Goal: Check status: Check status

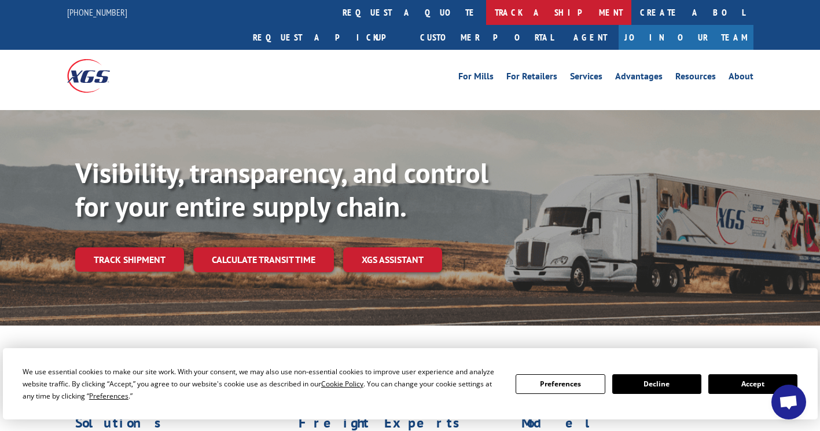
click at [486, 10] on link "track a shipment" at bounding box center [558, 12] width 145 height 25
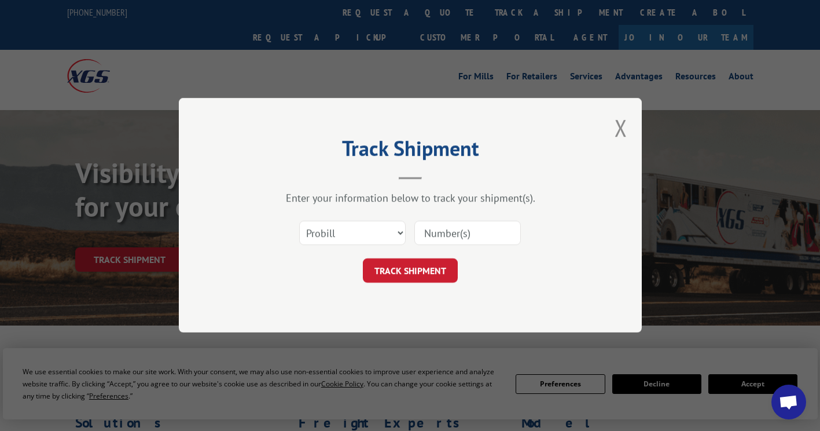
click at [431, 239] on input at bounding box center [467, 233] width 106 height 24
paste input "XPRESS GLOBAL SYSTEMS"
type input "X"
click at [462, 238] on input at bounding box center [467, 233] width 106 height 24
paste input "17323584"
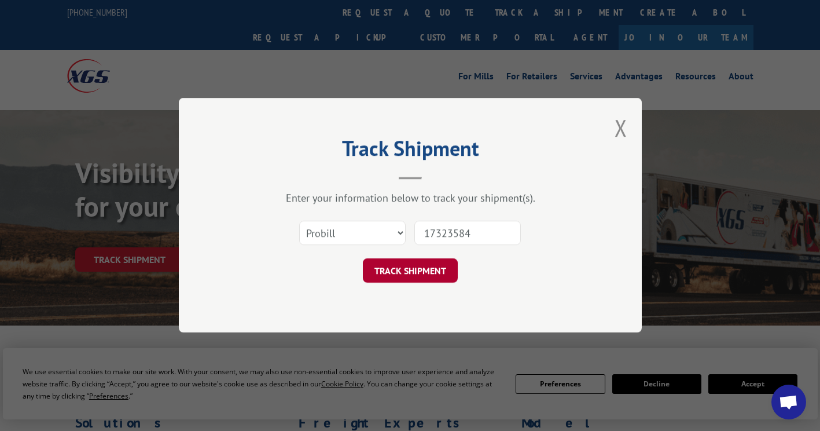
type input "17323584"
click at [390, 275] on button "TRACK SHIPMENT" at bounding box center [410, 271] width 95 height 24
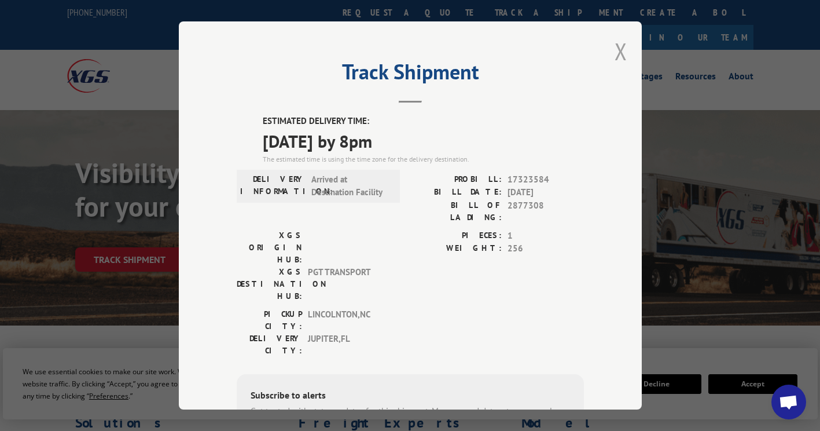
click at [620, 48] on button "Close modal" at bounding box center [621, 51] width 13 height 31
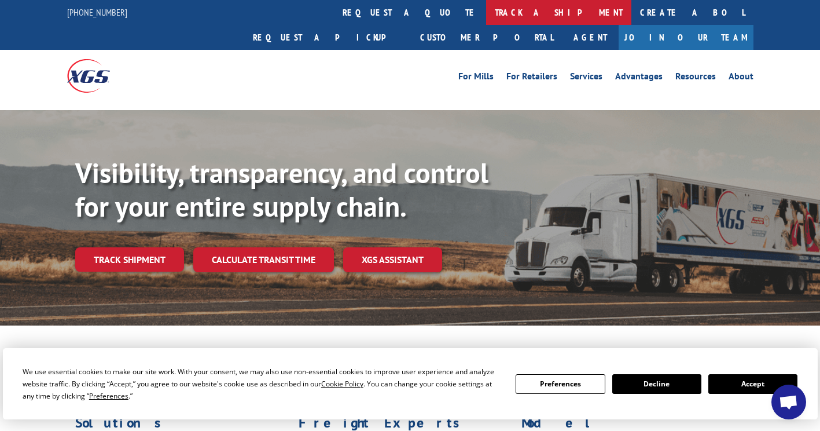
click at [486, 10] on link "track a shipment" at bounding box center [558, 12] width 145 height 25
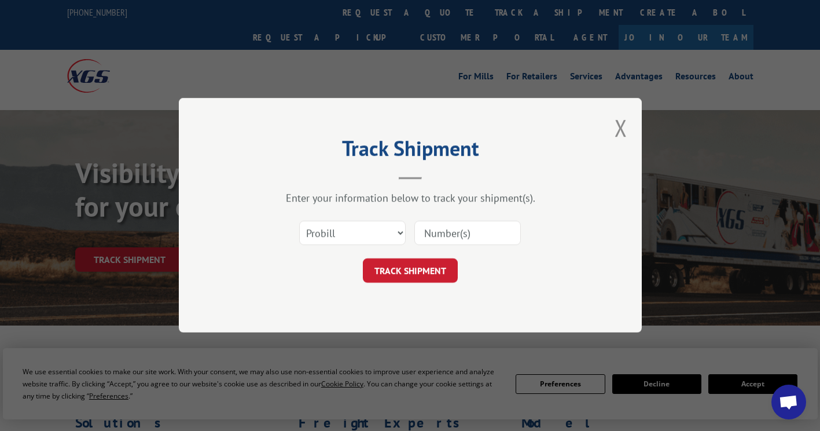
click at [439, 231] on input at bounding box center [467, 233] width 106 height 24
paste input "17323379"
type input "17323379"
click at [425, 264] on button "TRACK SHIPMENT" at bounding box center [410, 271] width 95 height 24
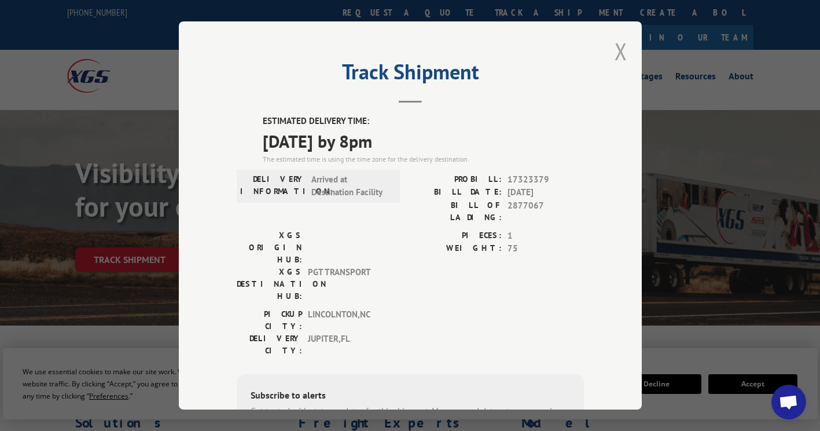
click at [615, 46] on button "Close modal" at bounding box center [621, 51] width 13 height 31
